Goal: Information Seeking & Learning: Learn about a topic

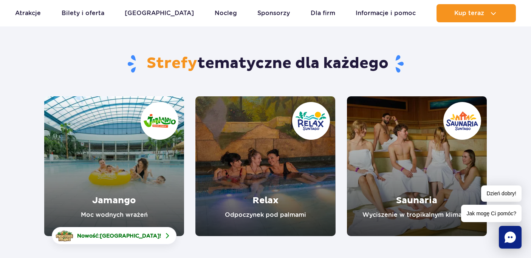
scroll to position [46, 0]
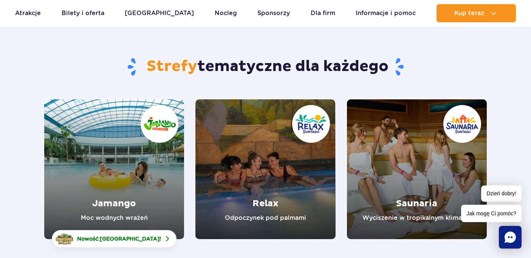
click at [132, 121] on link "Jamango" at bounding box center [114, 169] width 140 height 140
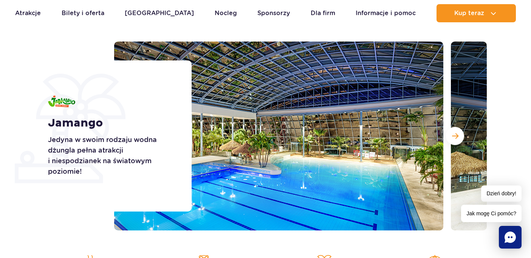
scroll to position [81, 0]
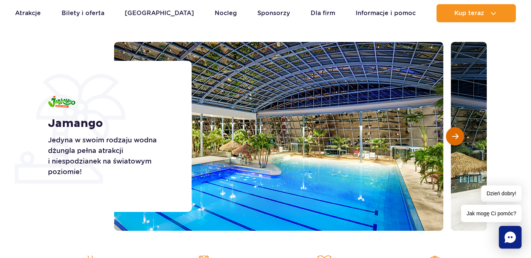
click at [454, 137] on span "Następny slajd" at bounding box center [455, 136] width 6 height 7
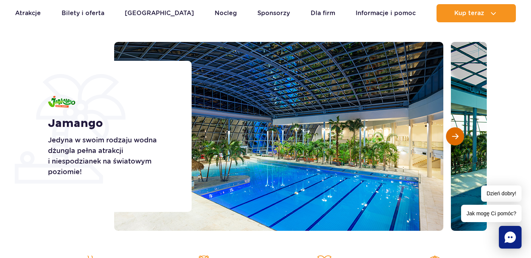
click at [454, 137] on span "Następny slajd" at bounding box center [455, 136] width 6 height 7
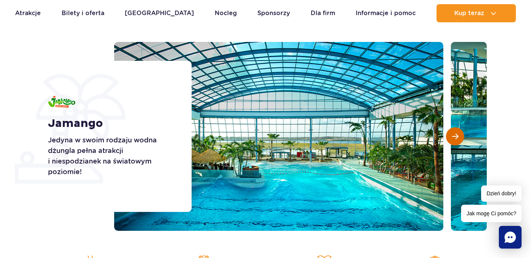
click at [454, 137] on span "Następny slajd" at bounding box center [455, 136] width 6 height 7
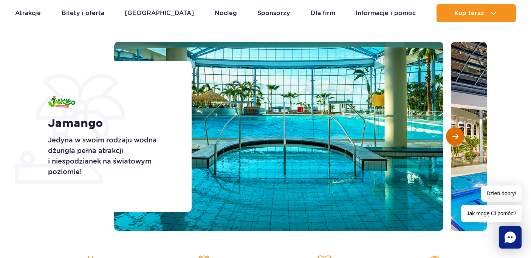
click at [454, 137] on span "Następny slajd" at bounding box center [455, 136] width 6 height 7
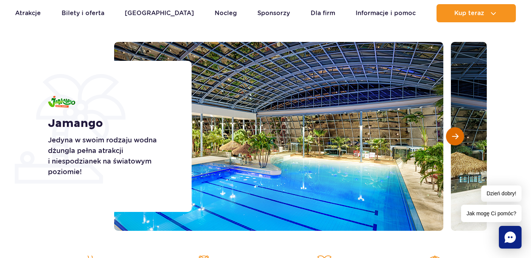
click at [454, 137] on span "Następny slajd" at bounding box center [455, 136] width 6 height 7
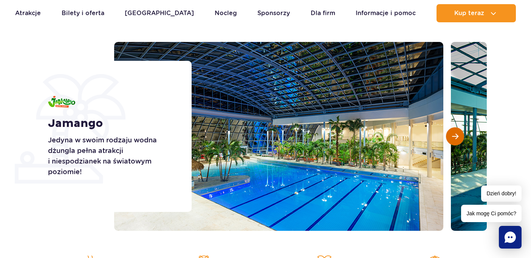
click at [454, 137] on span "Następny slajd" at bounding box center [455, 136] width 6 height 7
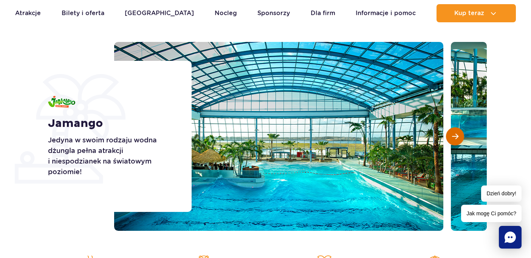
click at [454, 137] on span "Następny slajd" at bounding box center [455, 136] width 6 height 7
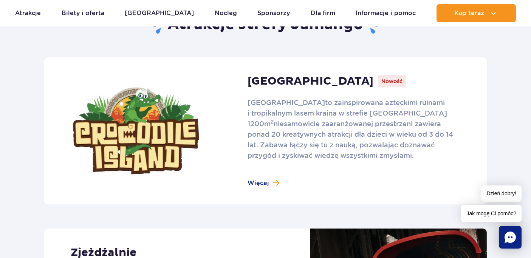
scroll to position [494, 0]
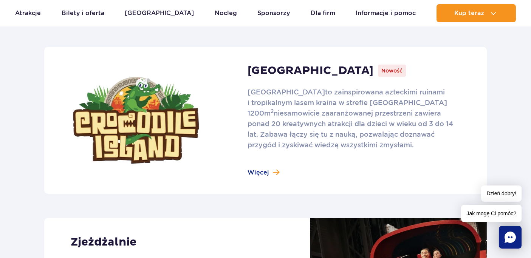
click at [270, 172] on link at bounding box center [265, 120] width 443 height 147
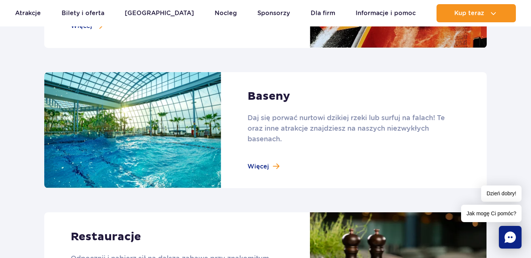
scroll to position [772, 0]
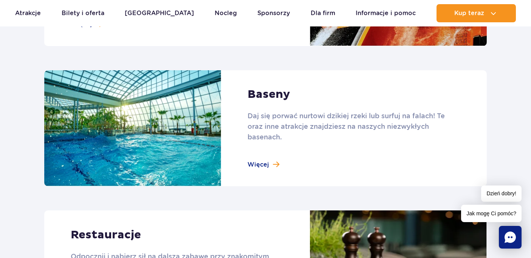
click at [271, 164] on link at bounding box center [265, 128] width 443 height 116
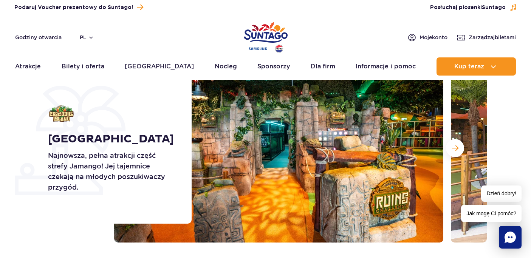
scroll to position [68, 0]
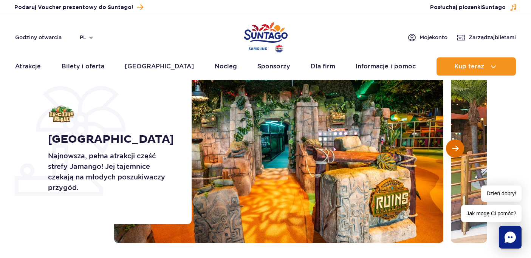
click at [456, 146] on span "Następny slajd" at bounding box center [455, 148] width 6 height 7
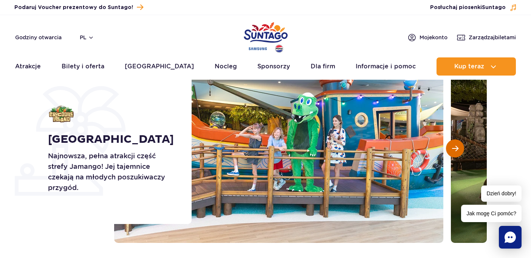
click at [456, 146] on span "Następny slajd" at bounding box center [455, 148] width 6 height 7
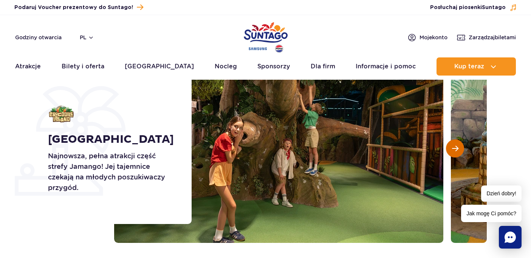
click at [456, 146] on span "Następny slajd" at bounding box center [455, 148] width 6 height 7
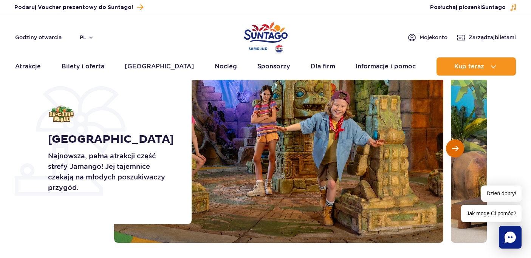
click at [456, 146] on span "Następny slajd" at bounding box center [455, 148] width 6 height 7
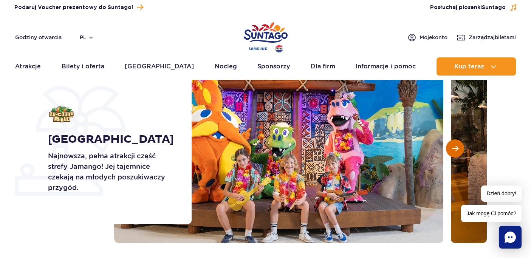
click at [456, 146] on span "Następny slajd" at bounding box center [455, 148] width 6 height 7
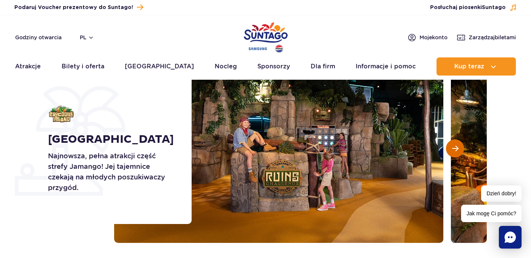
click at [453, 149] on span "Następny slajd" at bounding box center [455, 148] width 6 height 7
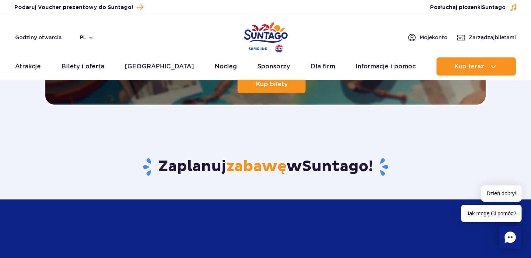
scroll to position [1691, 0]
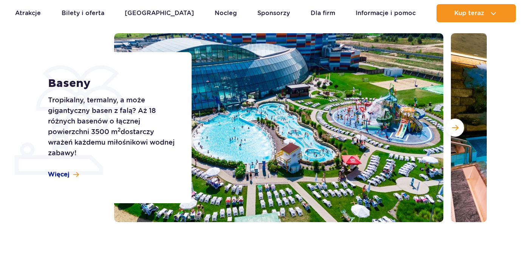
scroll to position [90, 0]
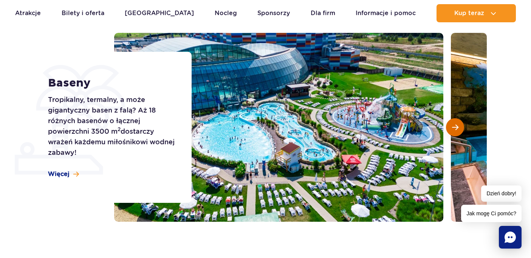
click at [458, 130] on span "Następny slajd" at bounding box center [455, 127] width 6 height 7
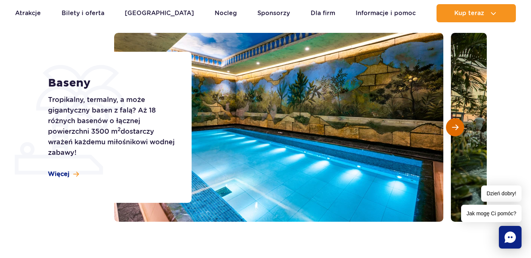
click at [458, 130] on span "Następny slajd" at bounding box center [455, 127] width 6 height 7
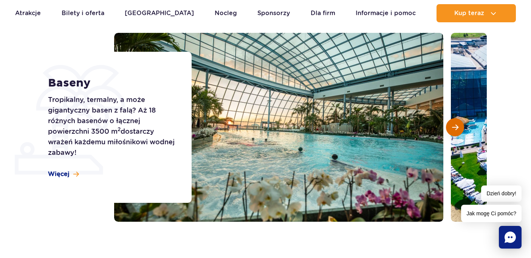
click at [458, 130] on span "Następny slajd" at bounding box center [455, 127] width 6 height 7
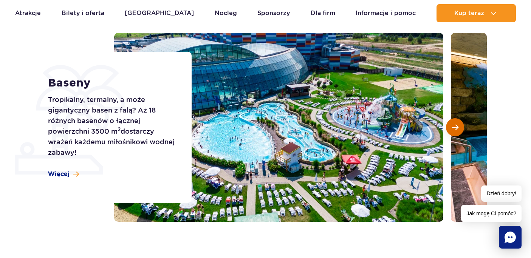
click at [458, 130] on span "Następny slajd" at bounding box center [455, 127] width 6 height 7
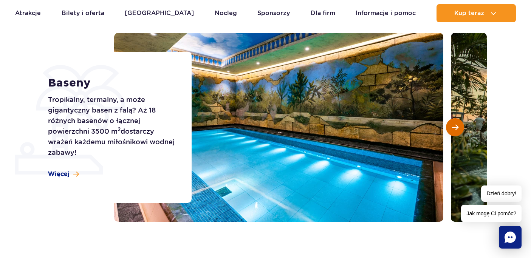
click at [458, 130] on span "Następny slajd" at bounding box center [455, 127] width 6 height 7
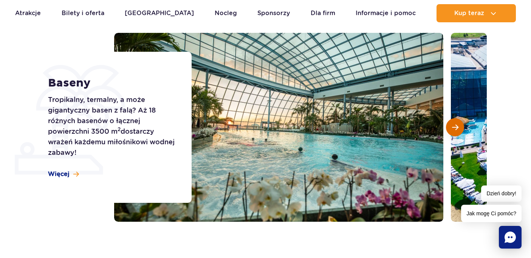
click at [458, 130] on span "Następny slajd" at bounding box center [455, 127] width 6 height 7
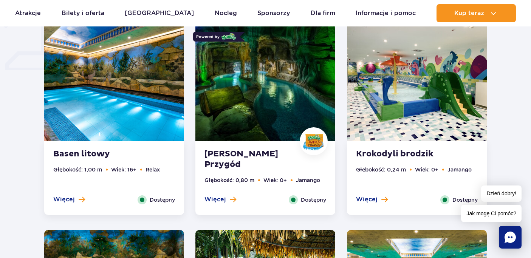
scroll to position [655, 0]
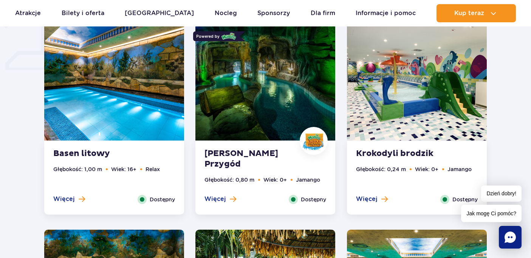
click at [281, 87] on img at bounding box center [266, 81] width 140 height 118
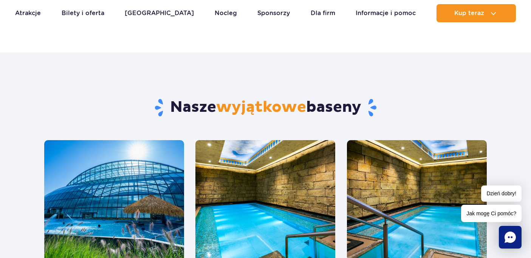
scroll to position [589, 0]
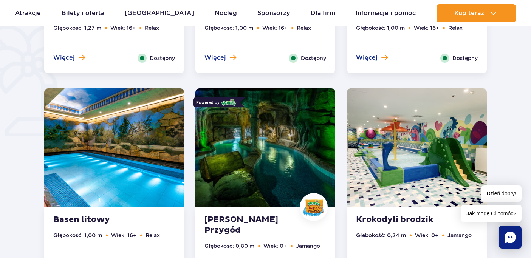
click at [263, 152] on img at bounding box center [266, 148] width 140 height 118
click at [258, 174] on img at bounding box center [266, 148] width 140 height 118
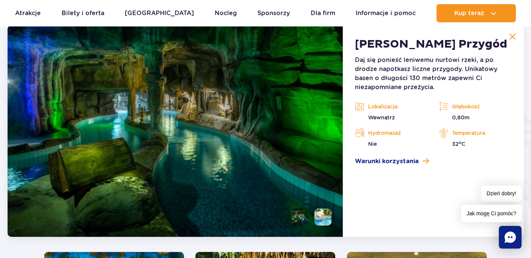
scroll to position [862, 0]
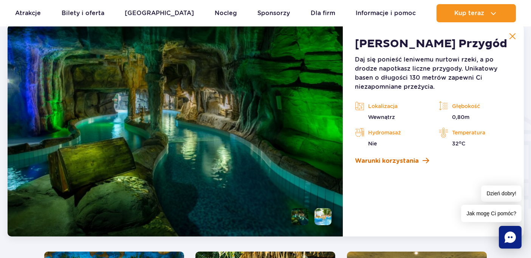
click at [401, 160] on span "Warunki korzystania" at bounding box center [387, 161] width 64 height 9
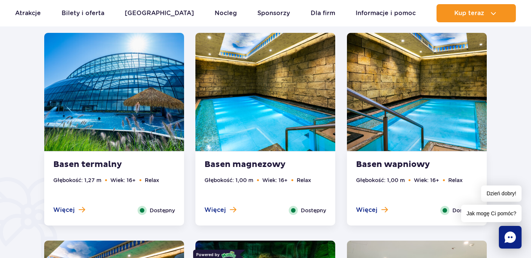
scroll to position [150, 0]
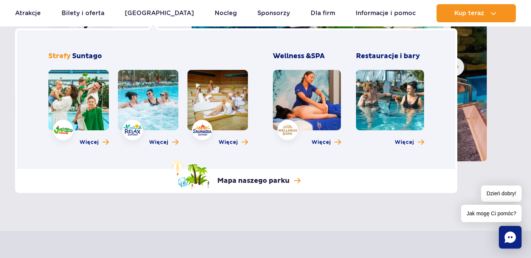
click at [84, 106] on link at bounding box center [78, 100] width 61 height 61
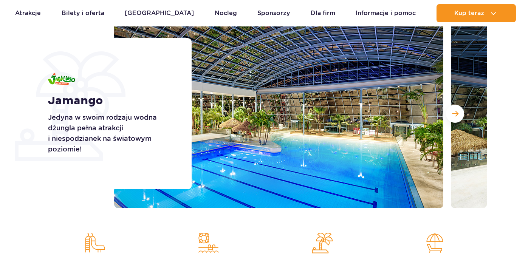
scroll to position [103, 0]
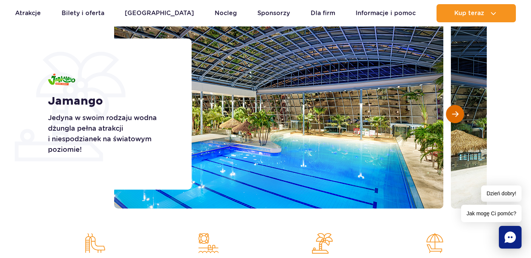
click at [459, 110] on button "Następny slajd" at bounding box center [455, 114] width 18 height 18
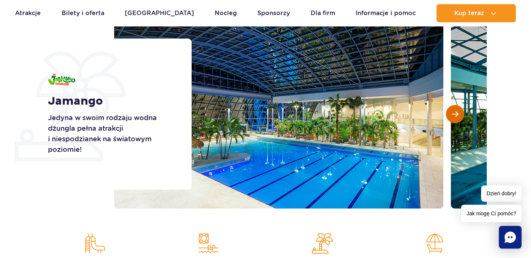
click at [459, 110] on button "Następny slajd" at bounding box center [455, 114] width 18 height 18
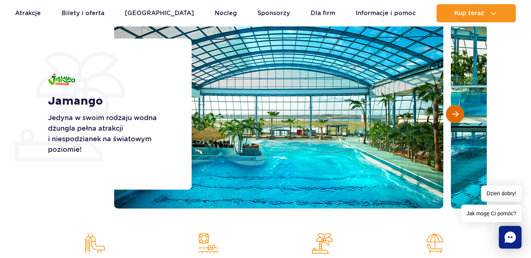
click at [459, 110] on button "Następny slajd" at bounding box center [455, 114] width 18 height 18
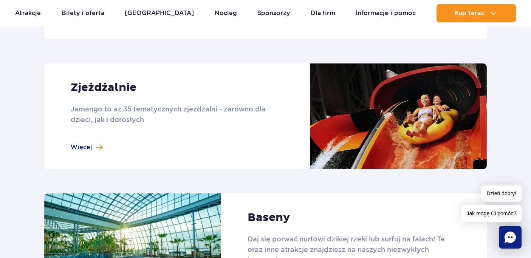
scroll to position [665, 0]
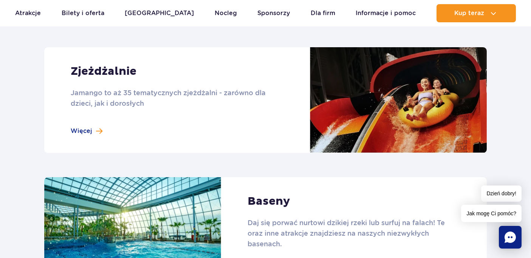
click at [85, 129] on link at bounding box center [265, 100] width 443 height 106
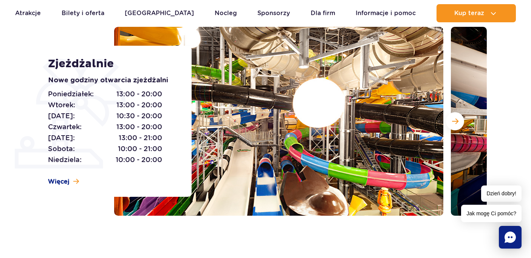
scroll to position [98, 0]
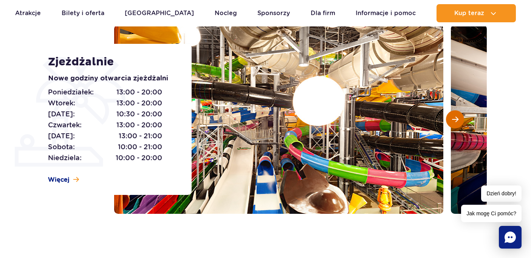
click at [454, 124] on button "Następny slajd" at bounding box center [455, 119] width 18 height 18
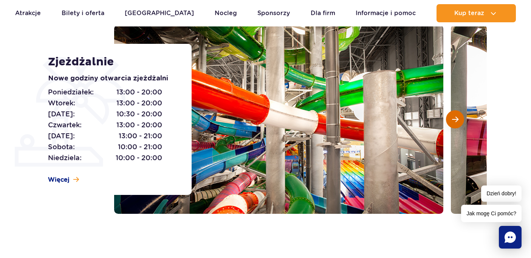
click at [454, 124] on button "Następny slajd" at bounding box center [455, 119] width 18 height 18
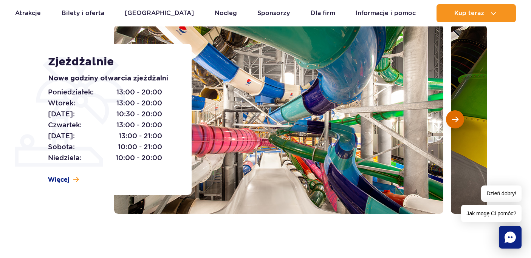
click at [454, 124] on button "Następny slajd" at bounding box center [455, 119] width 18 height 18
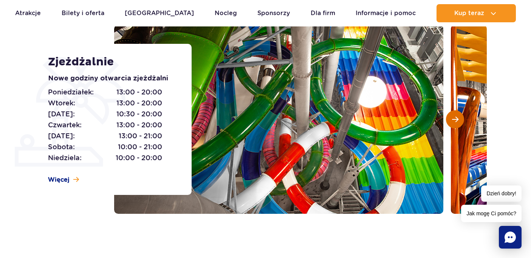
click at [454, 124] on button "Następny slajd" at bounding box center [455, 119] width 18 height 18
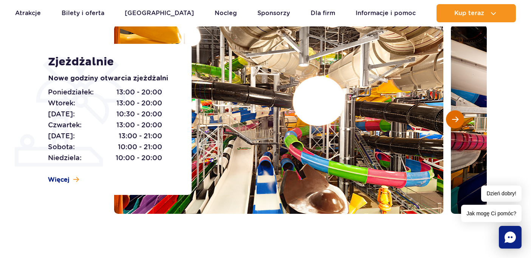
click at [454, 124] on button "Następny slajd" at bounding box center [455, 119] width 18 height 18
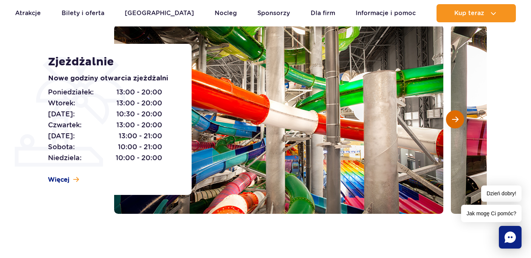
click at [454, 124] on button "Następny slajd" at bounding box center [455, 119] width 18 height 18
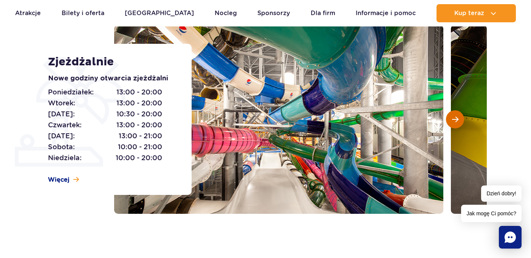
click at [454, 124] on button "Następny slajd" at bounding box center [455, 119] width 18 height 18
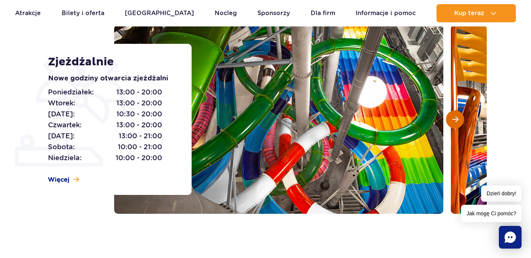
click at [454, 124] on button "Następny slajd" at bounding box center [455, 119] width 18 height 18
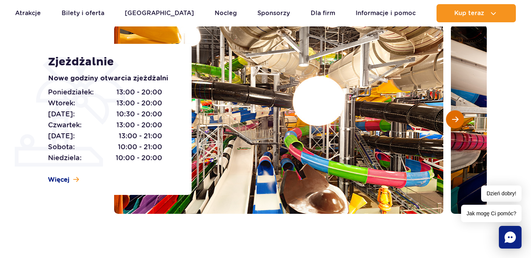
click at [454, 124] on button "Następny slajd" at bounding box center [455, 119] width 18 height 18
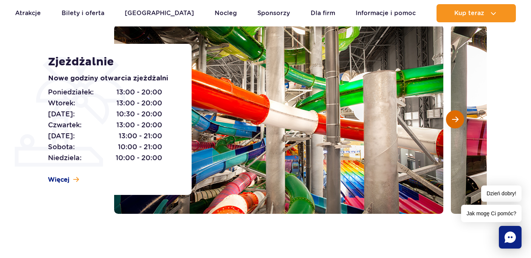
click at [454, 124] on button "Następny slajd" at bounding box center [455, 119] width 18 height 18
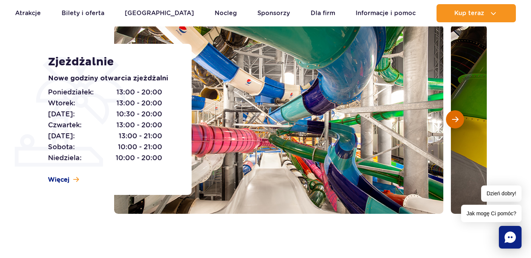
click at [454, 124] on button "Następny slajd" at bounding box center [455, 119] width 18 height 18
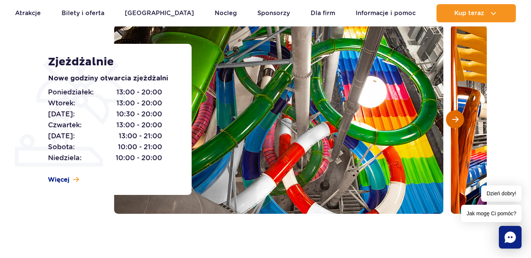
click at [454, 124] on button "Następny slajd" at bounding box center [455, 119] width 18 height 18
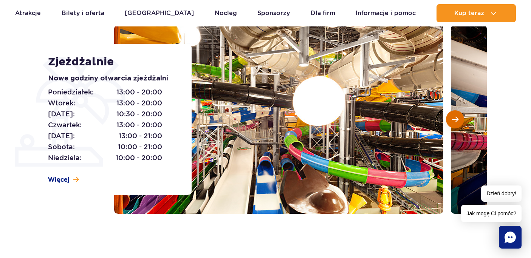
click at [454, 124] on button "Następny slajd" at bounding box center [455, 119] width 18 height 18
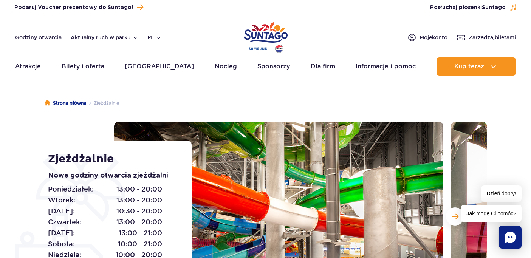
scroll to position [0, 0]
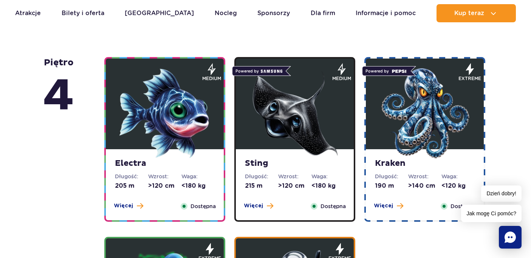
click at [446, 116] on img at bounding box center [425, 113] width 91 height 91
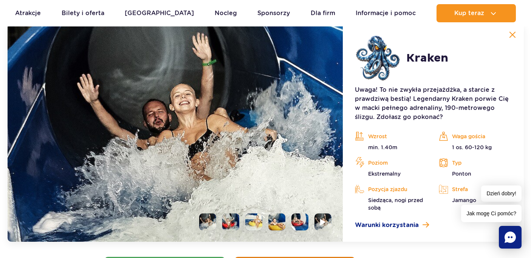
scroll to position [869, 0]
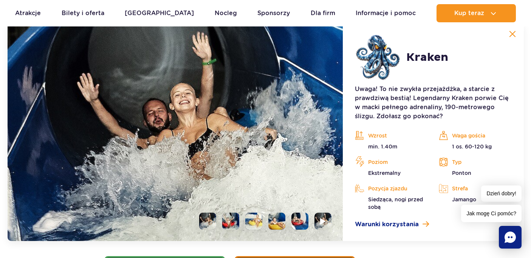
click at [231, 222] on li at bounding box center [230, 221] width 17 height 17
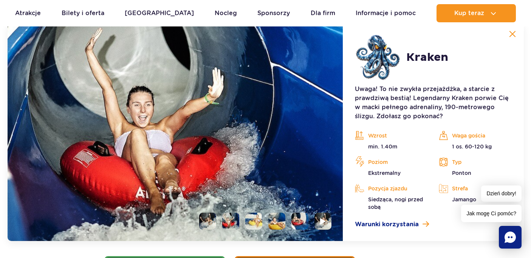
click at [252, 222] on li at bounding box center [253, 221] width 17 height 17
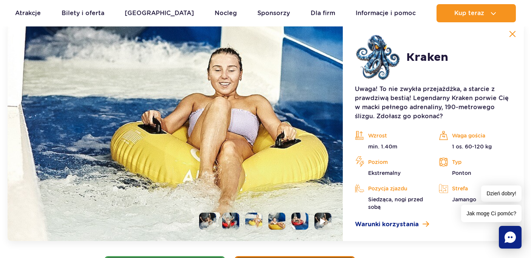
click at [276, 222] on li at bounding box center [277, 221] width 17 height 17
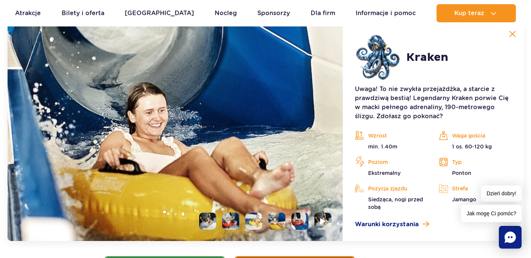
click at [294, 224] on li at bounding box center [300, 221] width 17 height 17
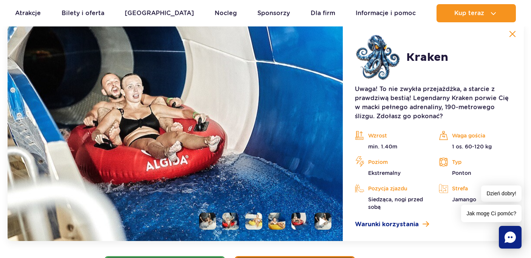
click at [318, 225] on li at bounding box center [323, 221] width 17 height 17
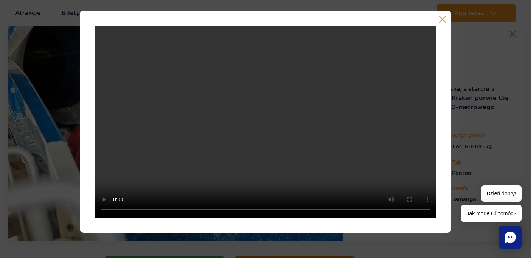
click at [444, 17] on button "button" at bounding box center [443, 20] width 8 height 8
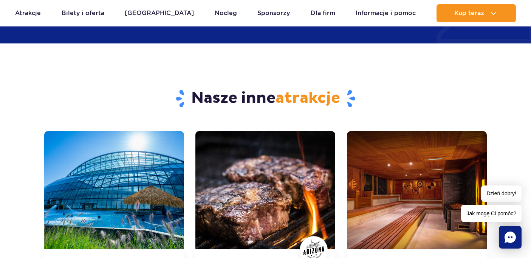
scroll to position [2637, 0]
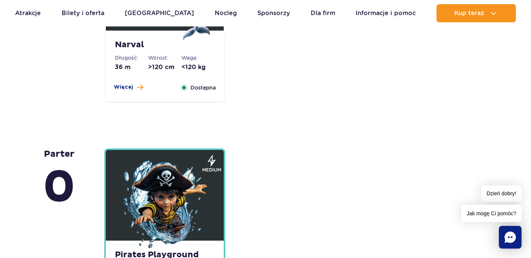
click at [136, 166] on img at bounding box center [165, 205] width 91 height 91
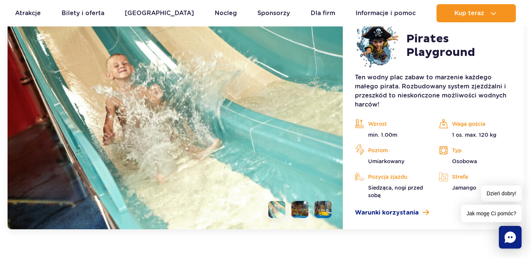
scroll to position [2081, 0]
click at [203, 166] on img at bounding box center [176, 120] width 336 height 219
click at [336, 103] on img at bounding box center [176, 120] width 336 height 219
click at [298, 211] on li at bounding box center [300, 210] width 17 height 17
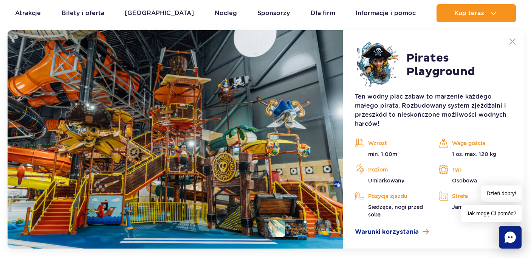
scroll to position [2062, 0]
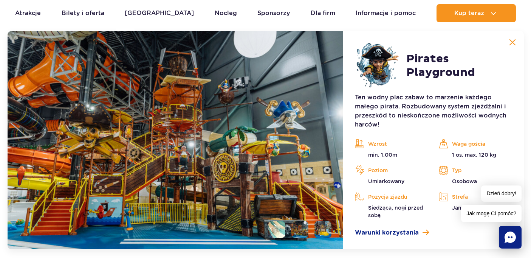
click at [325, 214] on img at bounding box center [176, 140] width 336 height 219
click at [334, 238] on img at bounding box center [176, 140] width 336 height 219
click at [326, 233] on li at bounding box center [323, 229] width 17 height 17
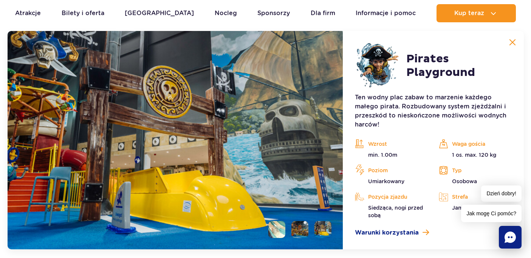
click at [325, 233] on img at bounding box center [323, 229] width 17 height 17
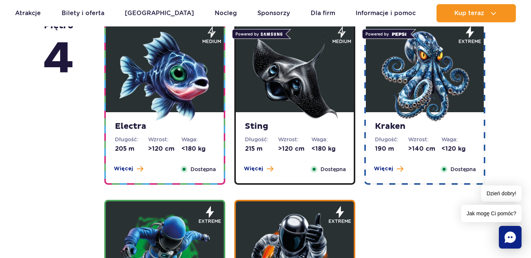
click at [432, 83] on img at bounding box center [425, 76] width 91 height 91
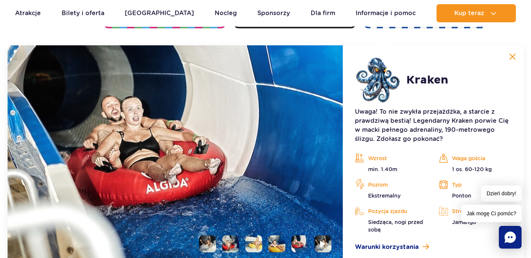
scroll to position [866, 0]
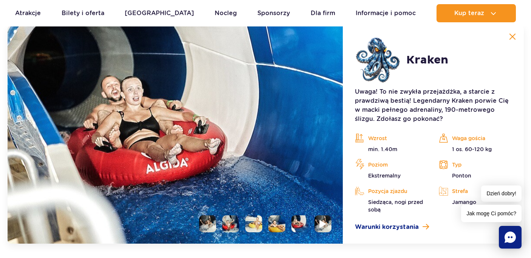
click at [320, 221] on img at bounding box center [323, 224] width 7 height 9
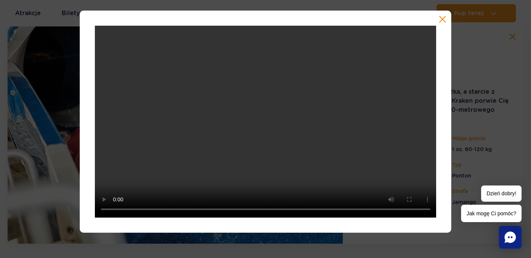
click at [443, 20] on button "button" at bounding box center [443, 20] width 8 height 8
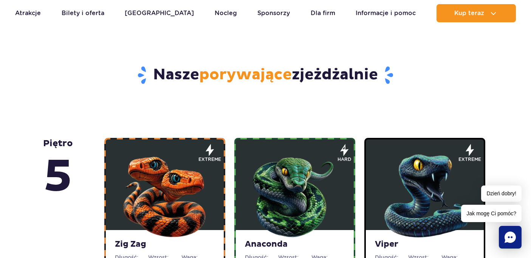
scroll to position [347, 0]
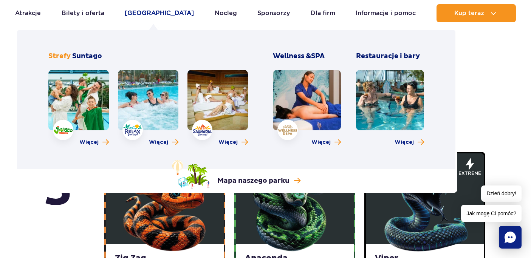
click at [149, 20] on link "[GEOGRAPHIC_DATA]" at bounding box center [159, 13] width 69 height 18
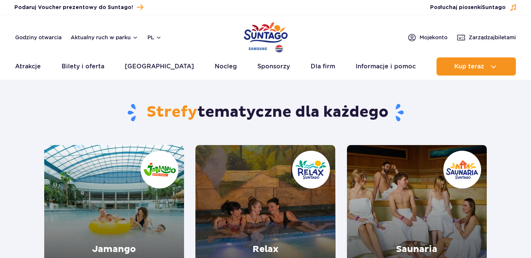
click at [151, 15] on header "Godziny otwarcia Aktualny ruch w parku pl PL EN UA Moje konto Zarządzaj biletam…" at bounding box center [265, 47] width 531 height 65
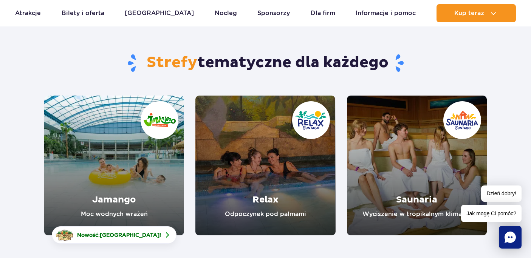
scroll to position [56, 0]
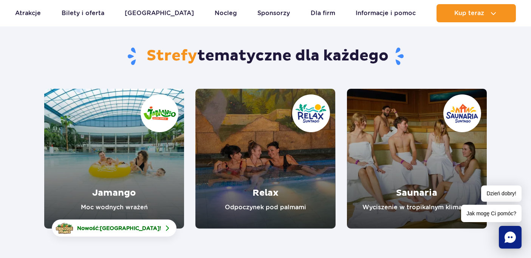
click at [137, 168] on link "Jamango" at bounding box center [114, 159] width 140 height 140
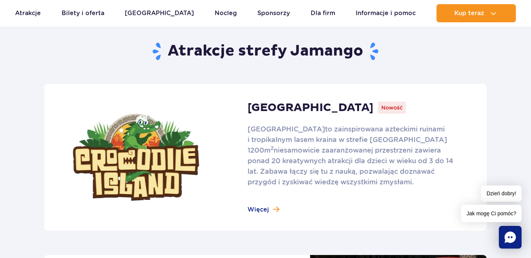
scroll to position [473, 0]
